Goal: Browse casually: Explore the website without a specific task or goal

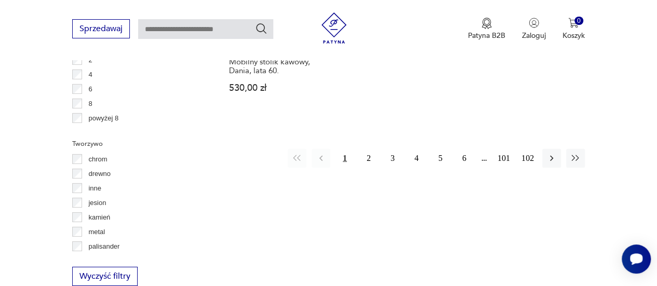
scroll to position [1573, 0]
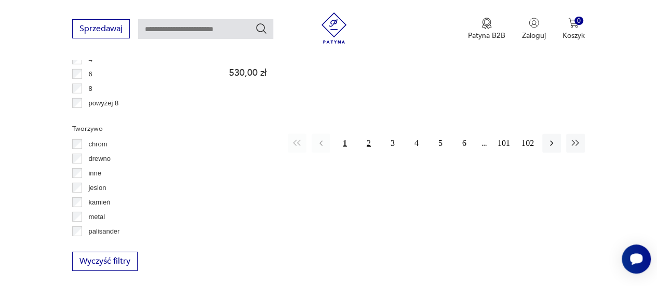
click at [368, 134] on button "2" at bounding box center [368, 143] width 19 height 19
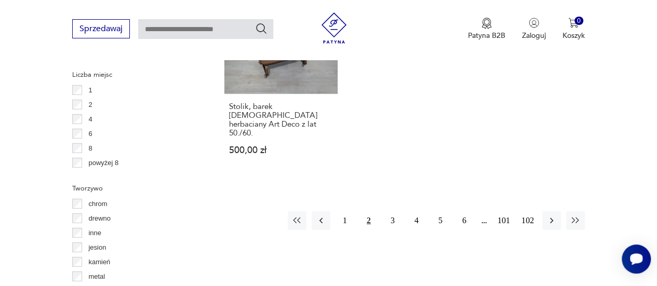
scroll to position [1573, 0]
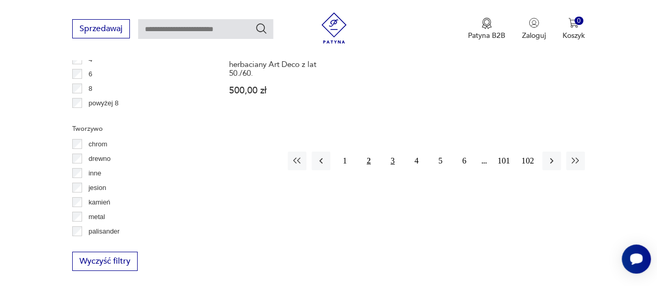
click at [393, 152] on button "3" at bounding box center [392, 161] width 19 height 19
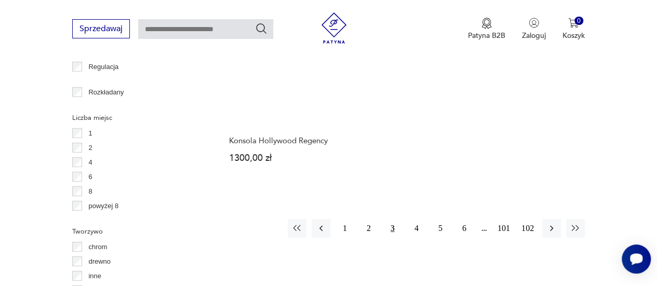
scroll to position [1521, 0]
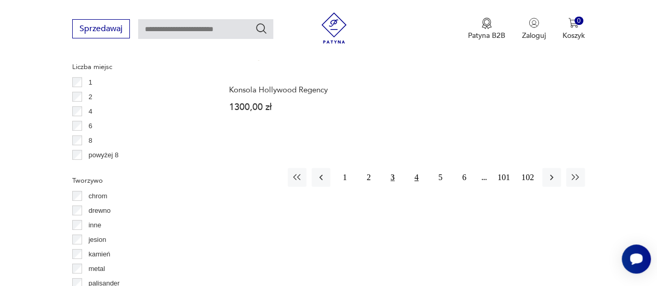
click at [415, 168] on button "4" at bounding box center [416, 177] width 19 height 19
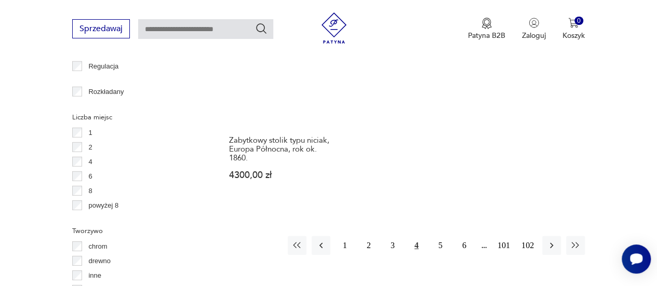
scroll to position [1521, 0]
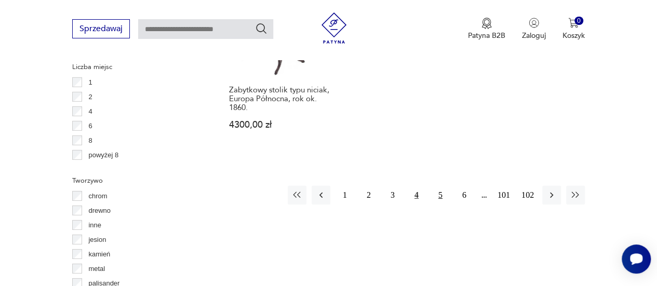
click at [442, 186] on button "5" at bounding box center [440, 195] width 19 height 19
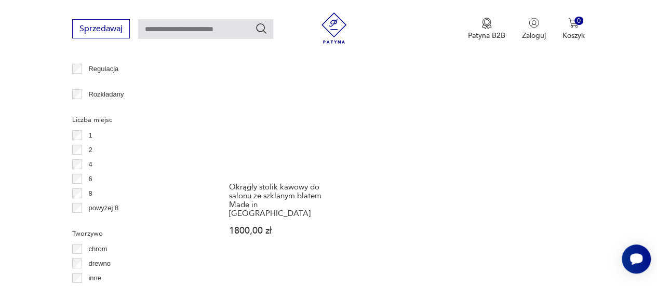
scroll to position [1470, 0]
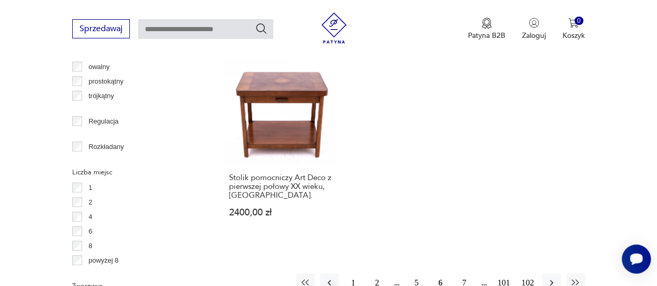
scroll to position [1418, 0]
